Goal: Task Accomplishment & Management: Manage account settings

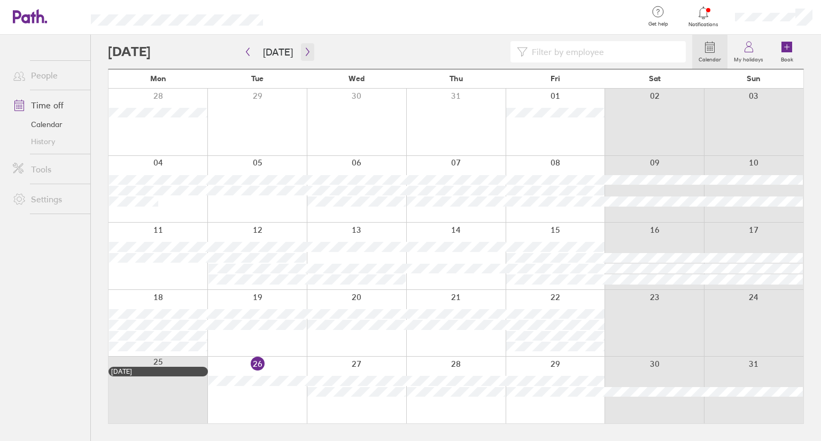
click at [308, 58] on button "button" at bounding box center [307, 52] width 13 height 18
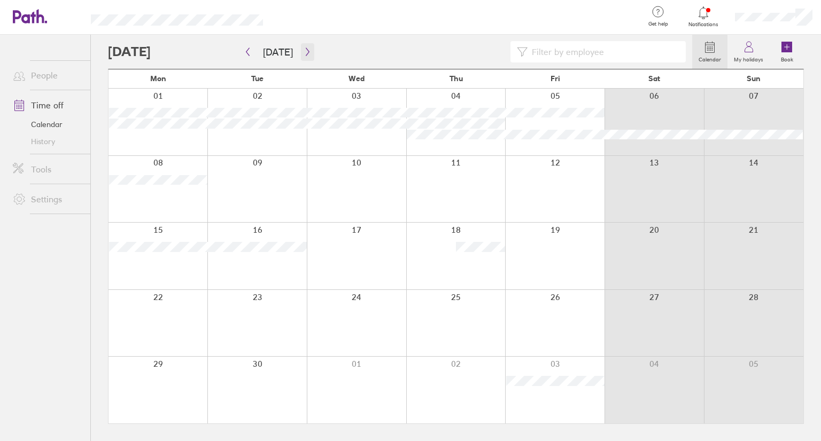
click at [308, 58] on button "button" at bounding box center [307, 52] width 13 height 18
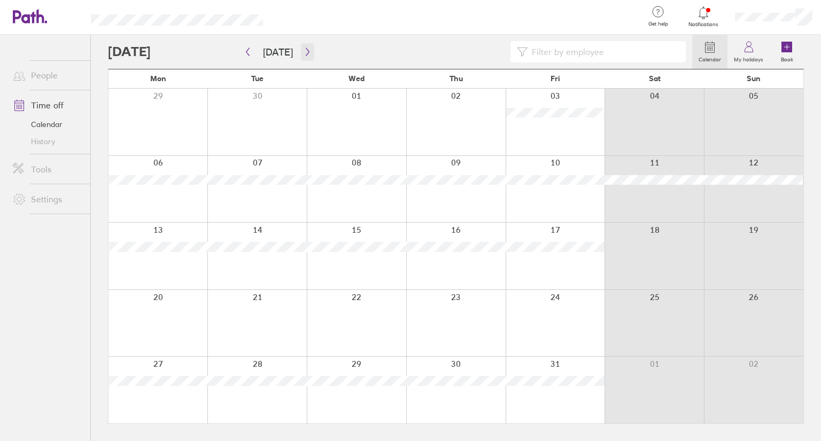
click at [308, 58] on button "button" at bounding box center [307, 52] width 13 height 18
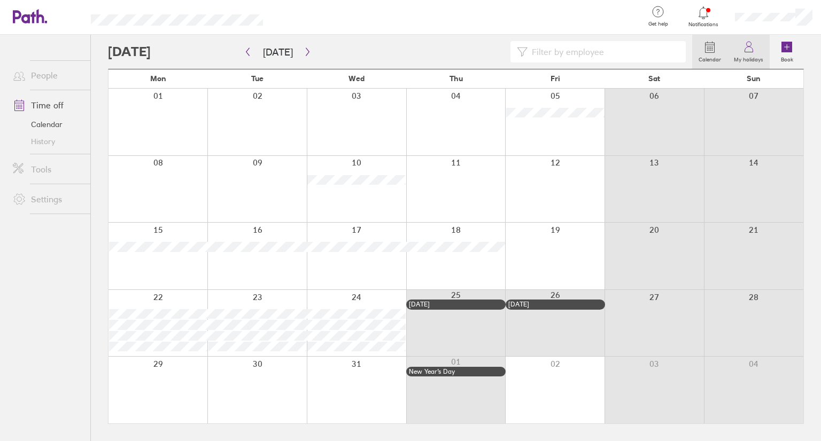
click at [754, 56] on label "My holidays" at bounding box center [748, 58] width 42 height 10
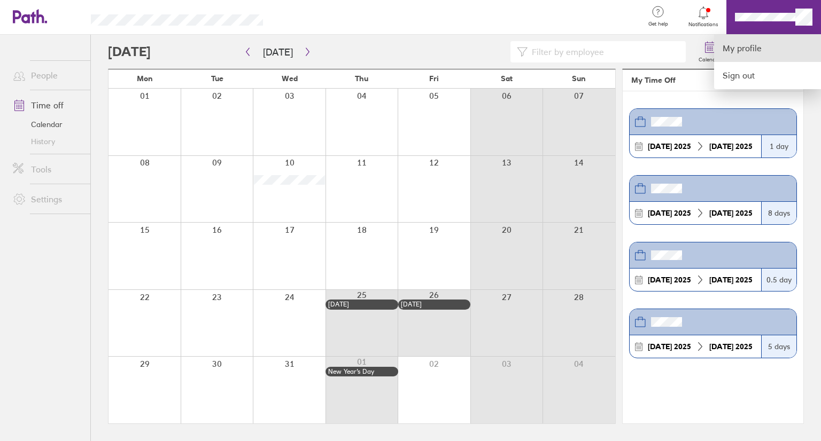
click at [768, 48] on link "My profile" at bounding box center [767, 48] width 107 height 27
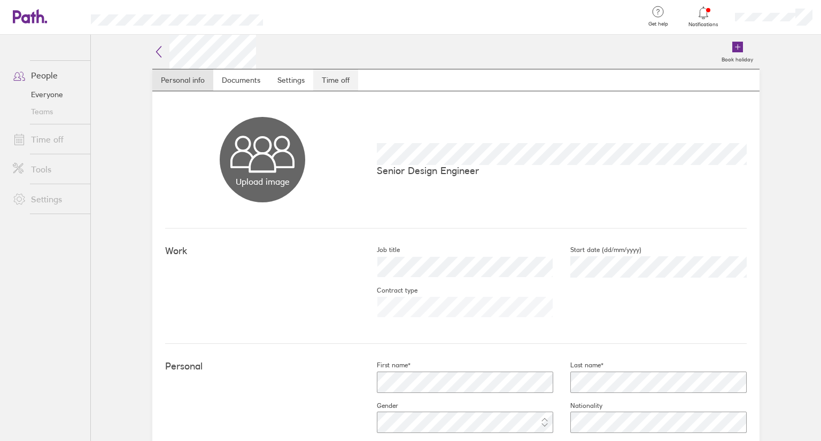
click at [346, 77] on link "Time off" at bounding box center [335, 79] width 45 height 21
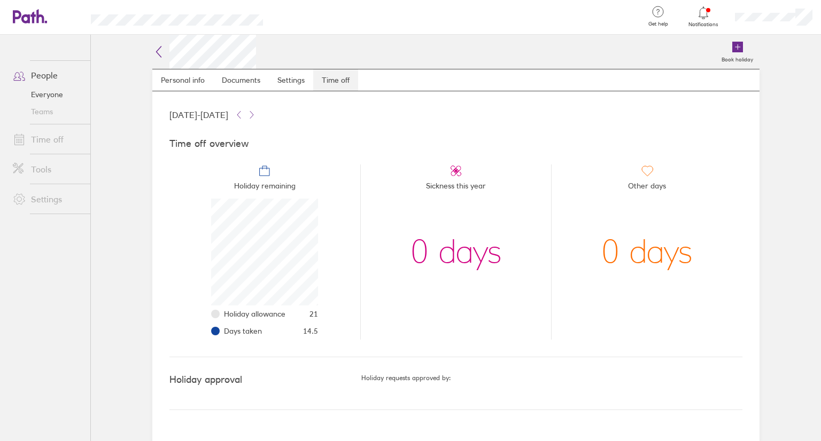
scroll to position [107, 107]
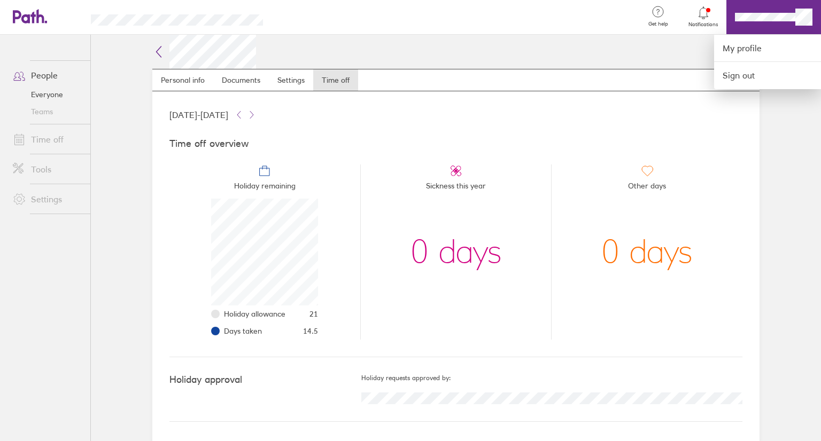
click at [740, 208] on div at bounding box center [410, 220] width 821 height 441
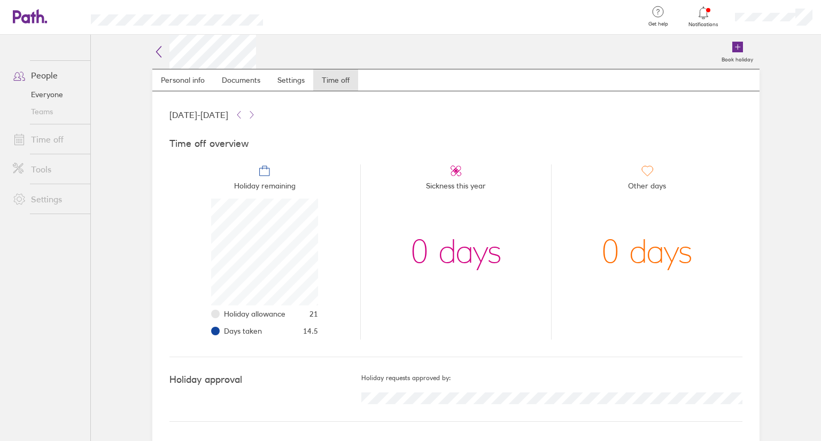
click at [43, 70] on link "People" at bounding box center [47, 75] width 86 height 21
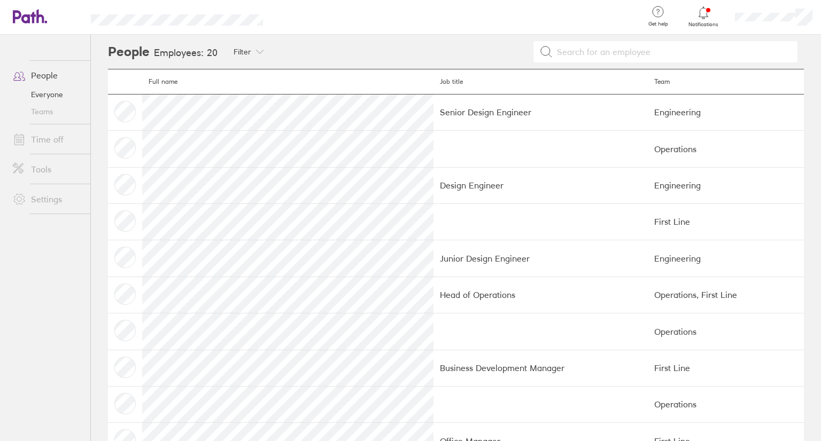
click at [64, 131] on link "Time off" at bounding box center [47, 139] width 86 height 21
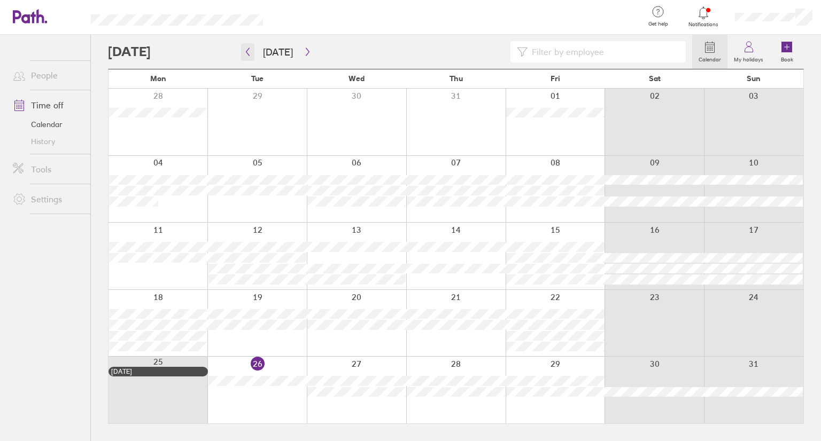
click at [251, 55] on icon "button" at bounding box center [248, 52] width 8 height 9
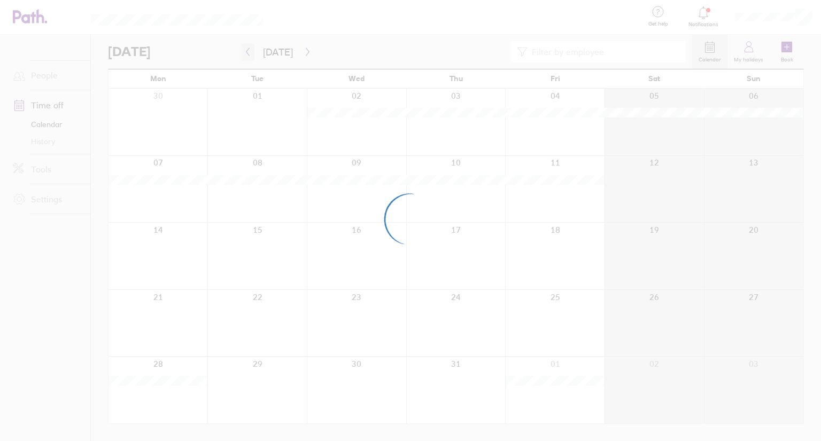
click at [251, 55] on div at bounding box center [410, 220] width 821 height 441
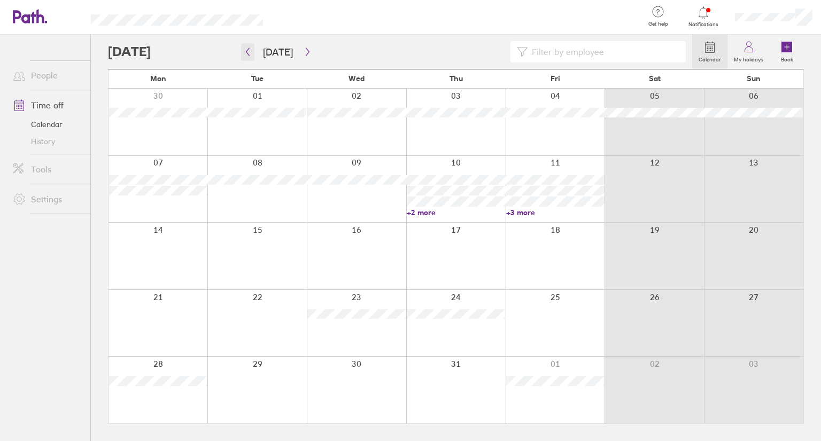
click at [251, 55] on icon "button" at bounding box center [248, 52] width 8 height 9
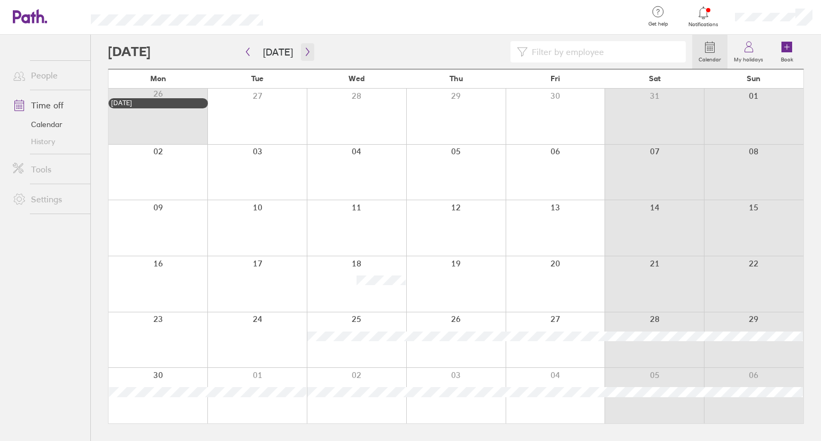
click at [310, 51] on button "button" at bounding box center [307, 52] width 13 height 18
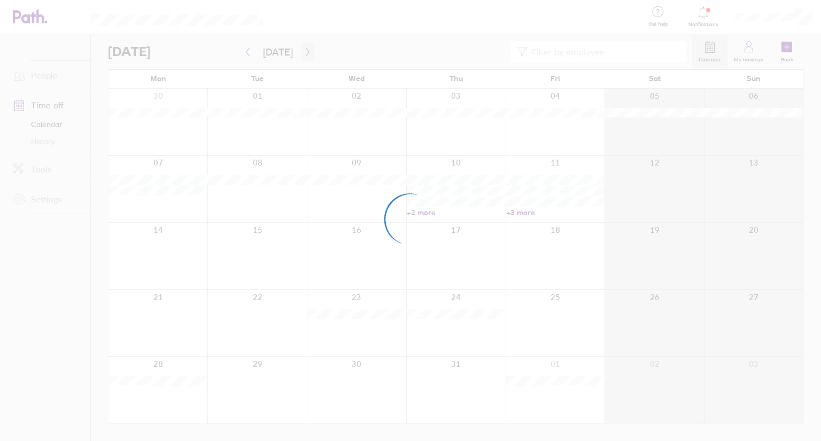
click at [310, 51] on div at bounding box center [410, 220] width 821 height 441
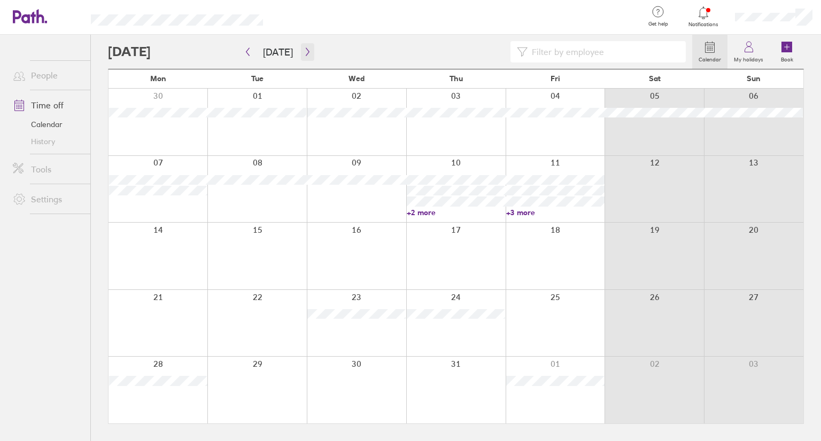
click at [310, 51] on button "button" at bounding box center [307, 52] width 13 height 18
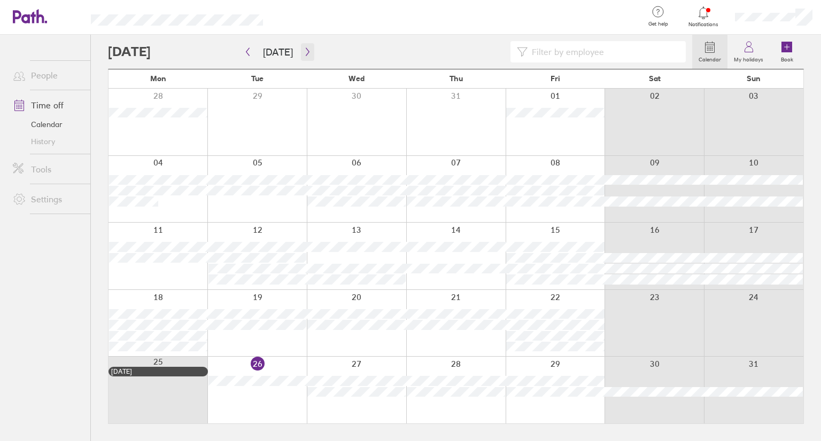
click at [310, 51] on button "button" at bounding box center [307, 52] width 13 height 18
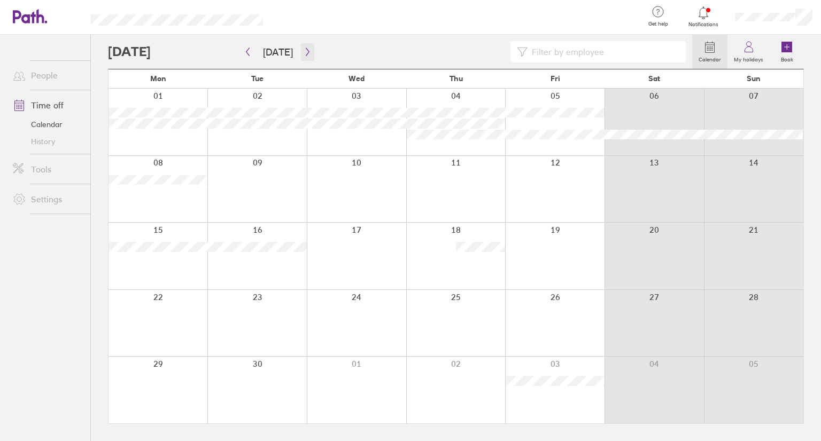
click at [310, 51] on button "button" at bounding box center [307, 52] width 13 height 18
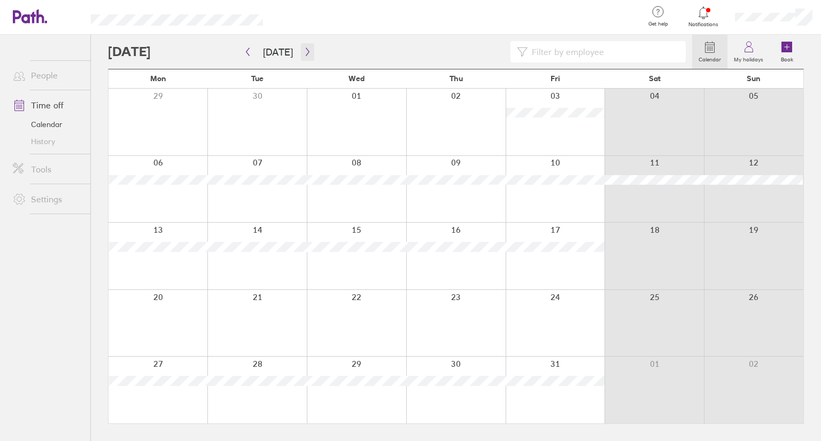
click at [310, 51] on button "button" at bounding box center [307, 52] width 13 height 18
click at [306, 51] on icon "button" at bounding box center [308, 52] width 8 height 9
